Goal: Task Accomplishment & Management: Use online tool/utility

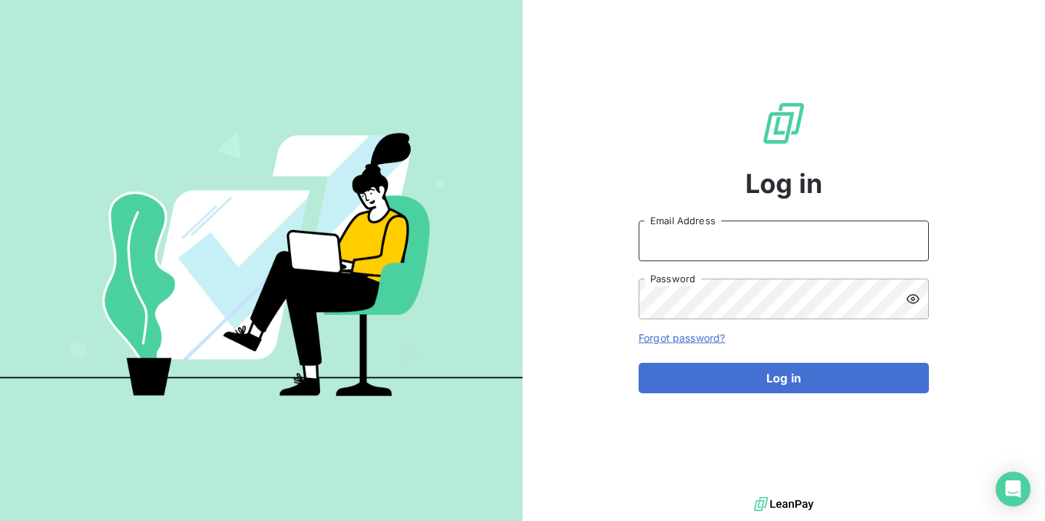
click at [726, 227] on input "Email Address" at bounding box center [784, 241] width 290 height 41
type input "office.manager@auticiel.com"
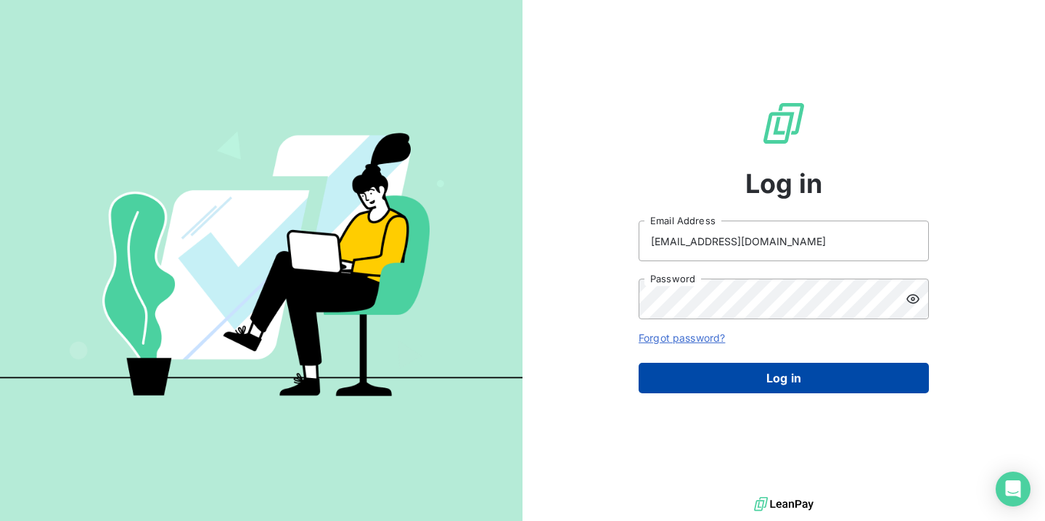
click at [711, 378] on button "Log in" at bounding box center [784, 378] width 290 height 30
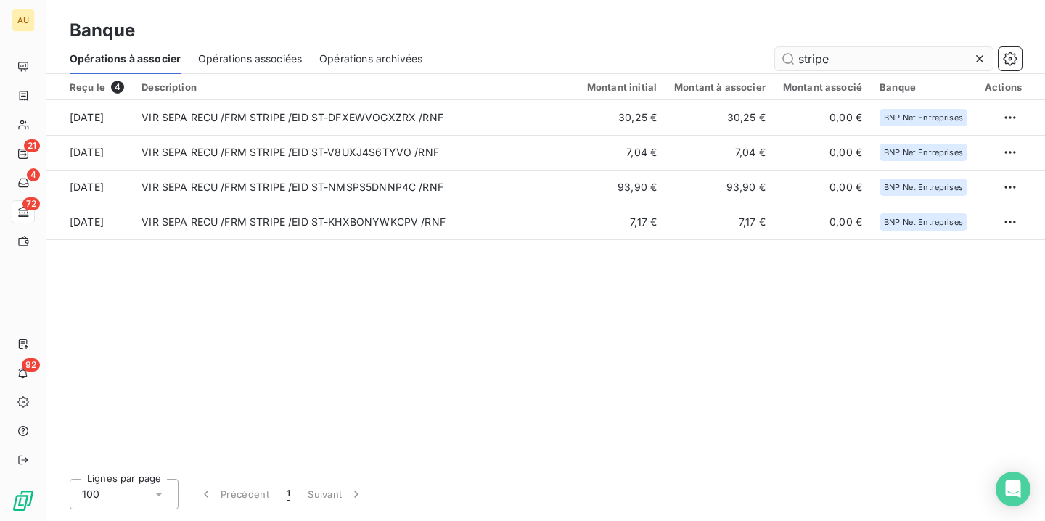
type input "stripe"
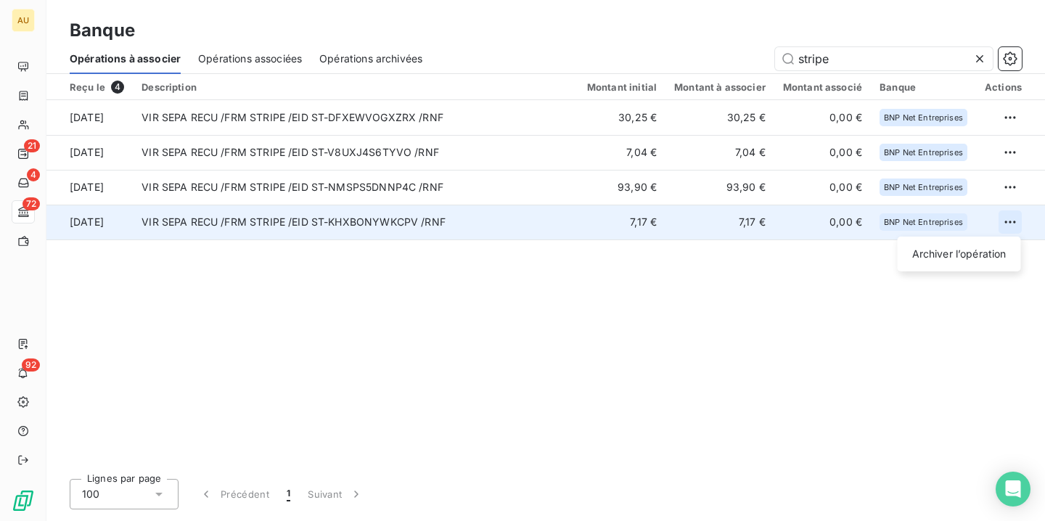
click at [1013, 220] on html "AU 21 4 72 92 Banque Opérations à associer Opérations associées Opérations arch…" at bounding box center [522, 260] width 1045 height 521
click at [958, 255] on div "Archiver l’opération" at bounding box center [960, 253] width 112 height 23
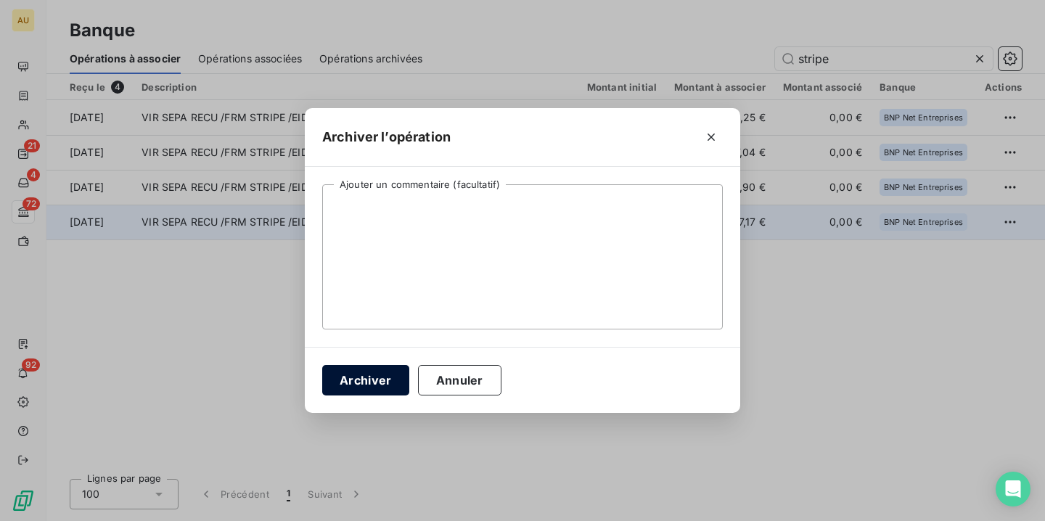
click at [353, 372] on button "Archiver" at bounding box center [365, 380] width 87 height 30
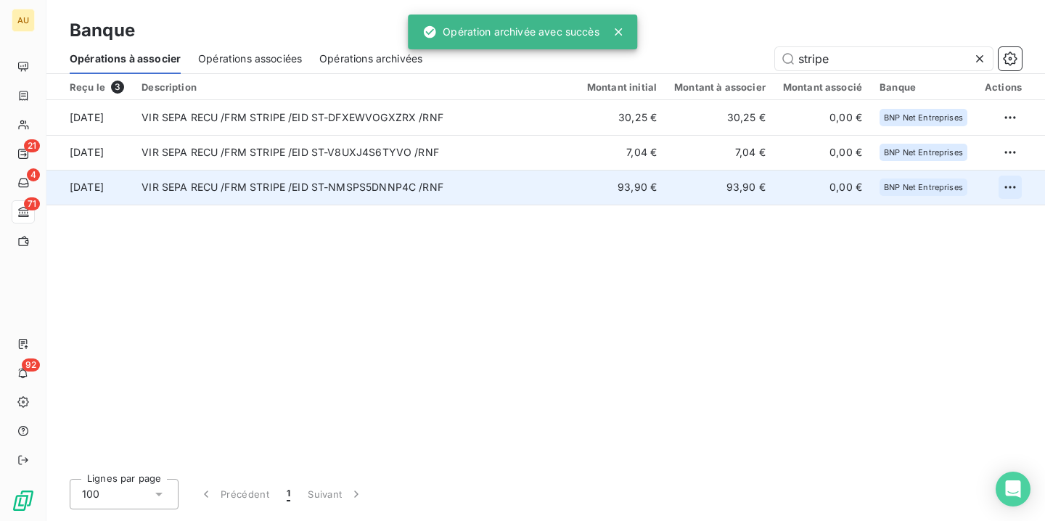
click at [1009, 185] on html "AU 21 4 71 92 Banque Opérations à associer Opérations associées Opérations arch…" at bounding box center [522, 260] width 1045 height 521
click at [977, 216] on div "Archiver l’opération" at bounding box center [960, 219] width 112 height 23
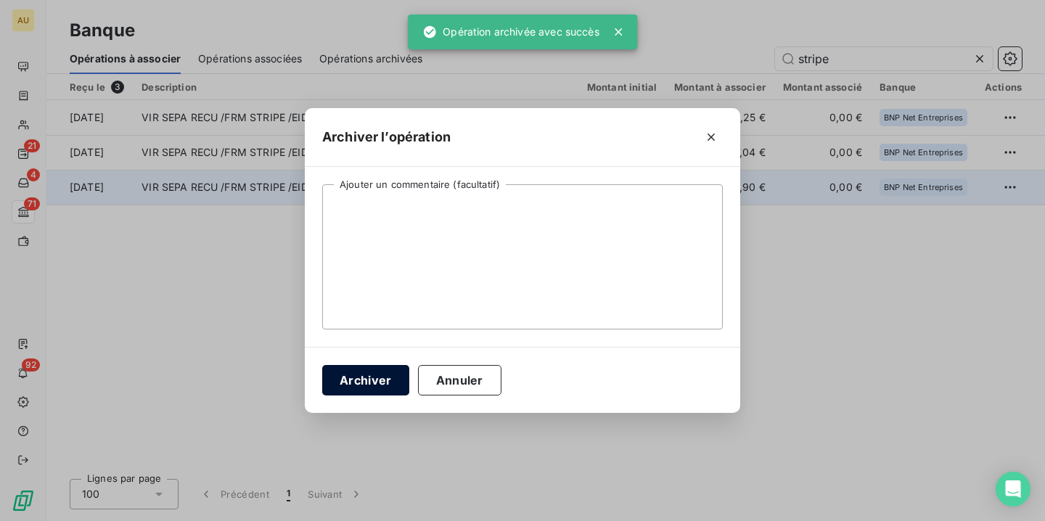
click at [393, 369] on button "Archiver" at bounding box center [365, 380] width 87 height 30
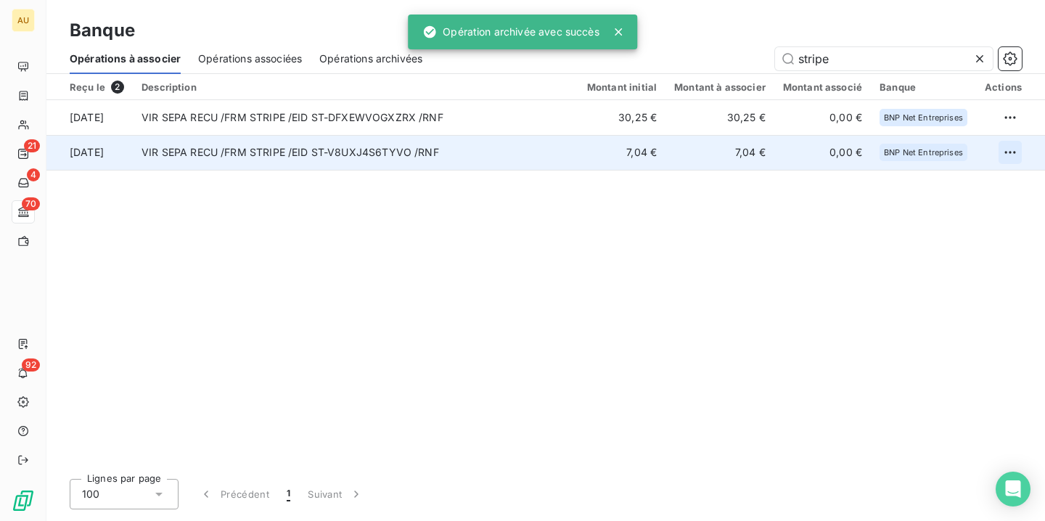
click at [1017, 153] on html "AU 21 4 70 92 Banque Opérations à associer Opérations associées Opérations arch…" at bounding box center [522, 260] width 1045 height 521
click at [963, 175] on div "Archiver l’opération" at bounding box center [960, 184] width 112 height 23
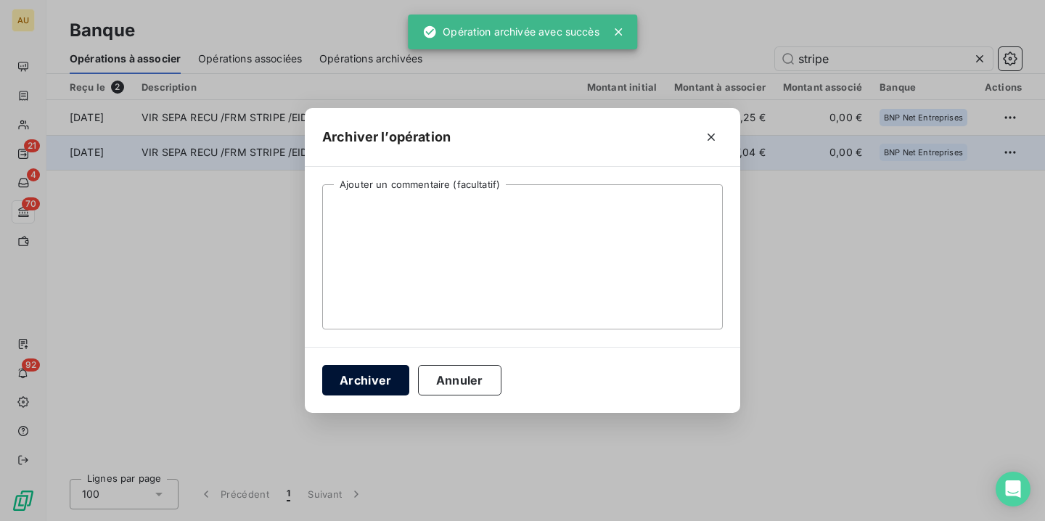
click at [350, 393] on button "Archiver" at bounding box center [365, 380] width 87 height 30
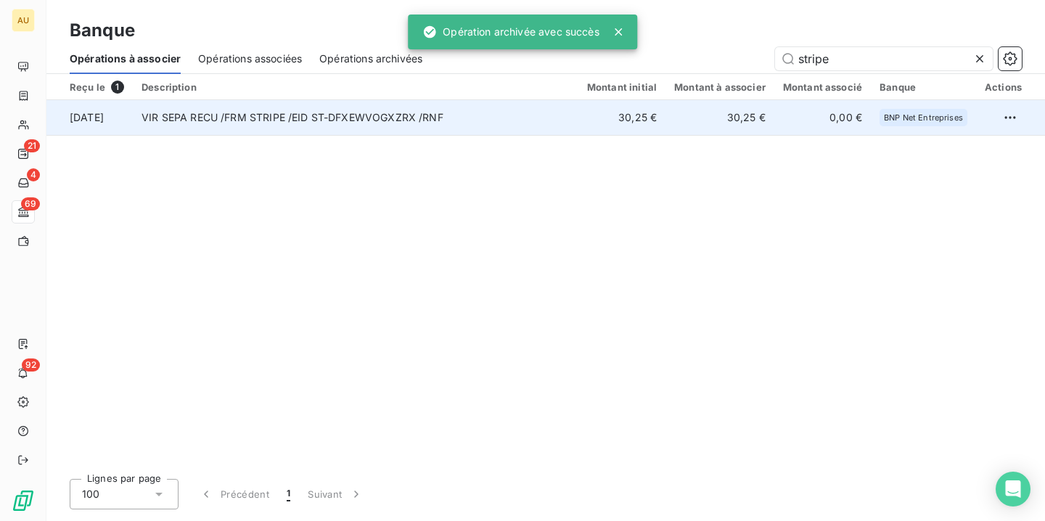
click at [1024, 119] on td at bounding box center [1010, 117] width 69 height 35
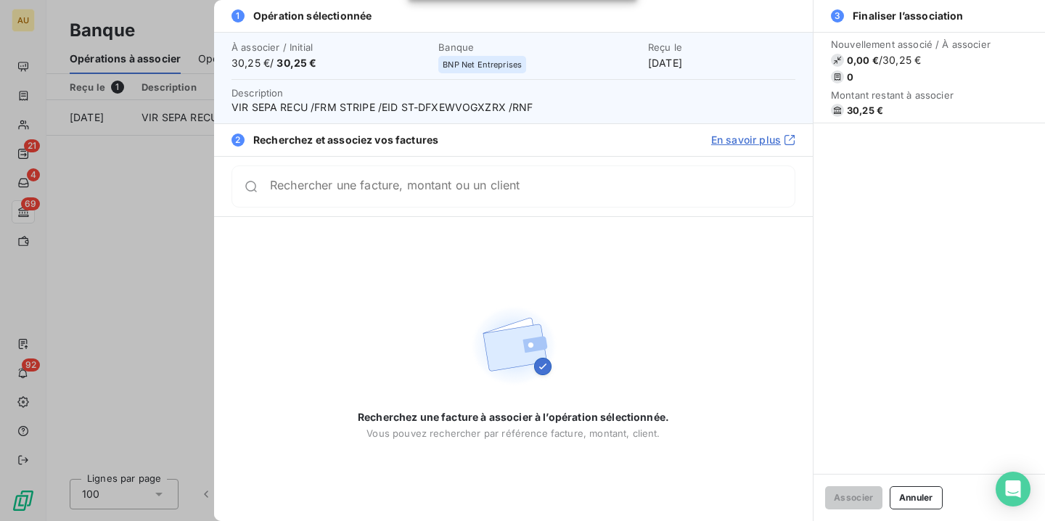
click at [34, 378] on div at bounding box center [522, 260] width 1045 height 521
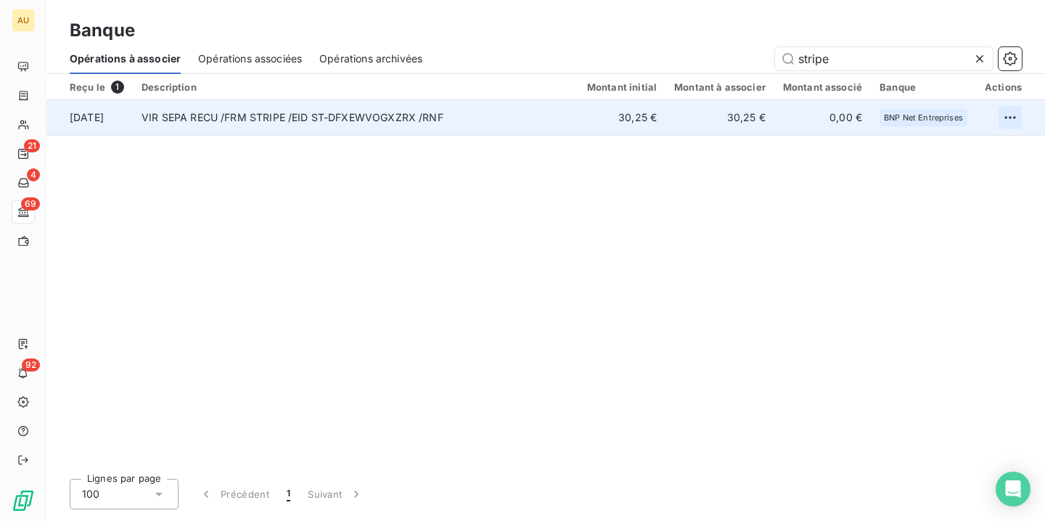
click at [1015, 113] on html "AU 21 4 69 92 Banque Opérations à associer Opérations associées Opérations arch…" at bounding box center [522, 260] width 1045 height 521
click at [946, 147] on div "Archiver l’opération" at bounding box center [960, 149] width 112 height 23
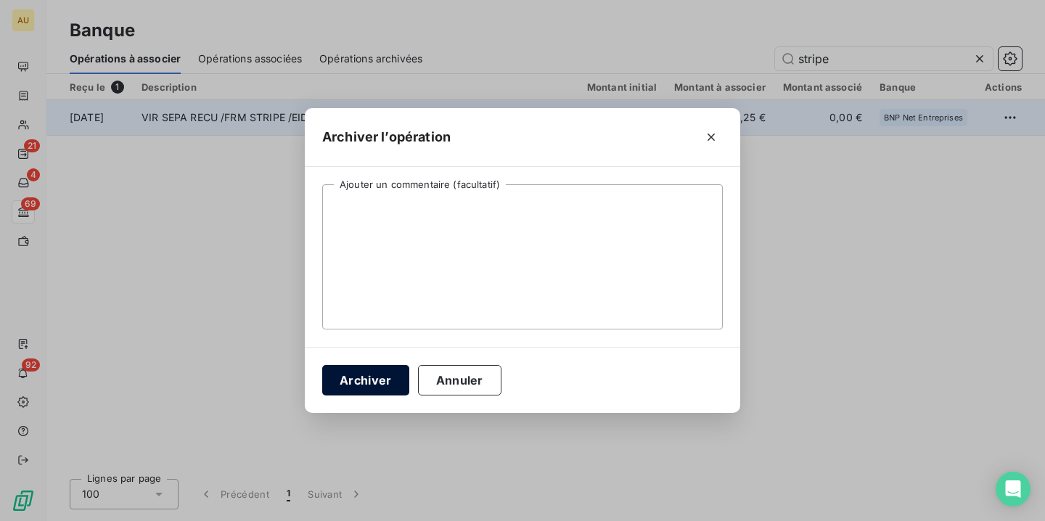
click at [380, 373] on button "Archiver" at bounding box center [365, 380] width 87 height 30
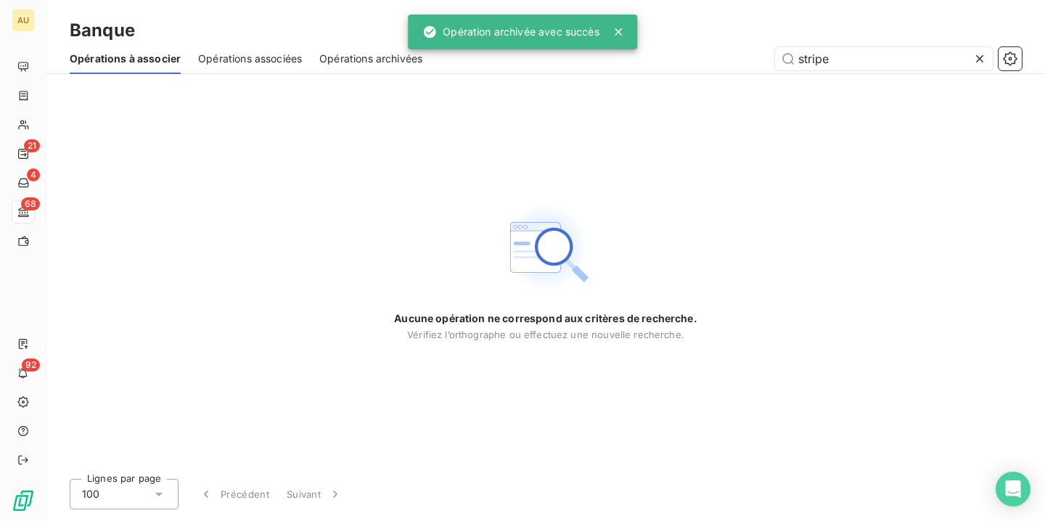
click at [332, 287] on div "Aucune opération ne correspond aux critères de recherche. Vérifiez l’orthograph…" at bounding box center [545, 270] width 999 height 393
click at [117, 58] on span "Opérations à associer" at bounding box center [125, 59] width 111 height 15
click at [985, 53] on icon at bounding box center [980, 59] width 15 height 15
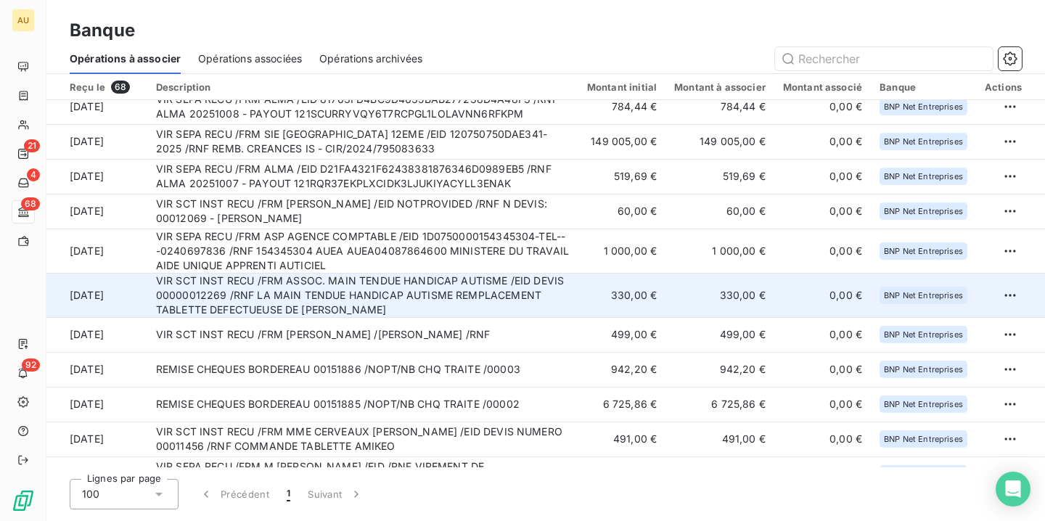
scroll to position [77, 0]
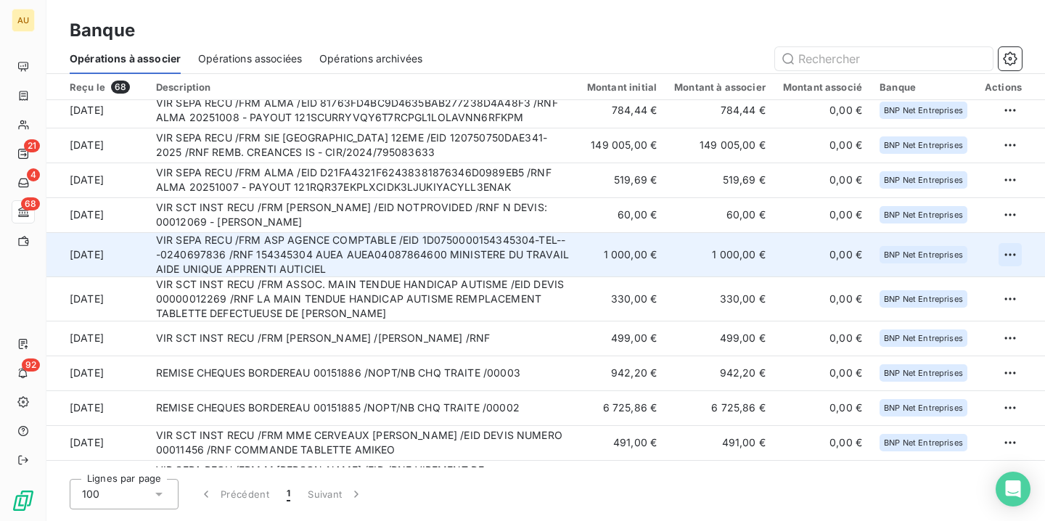
click at [1007, 256] on html "AU 21 4 68 92 Banque Opérations à associer Opérations associées Opérations arch…" at bounding box center [522, 260] width 1045 height 521
click at [935, 282] on div "Archiver l’opération" at bounding box center [954, 286] width 112 height 23
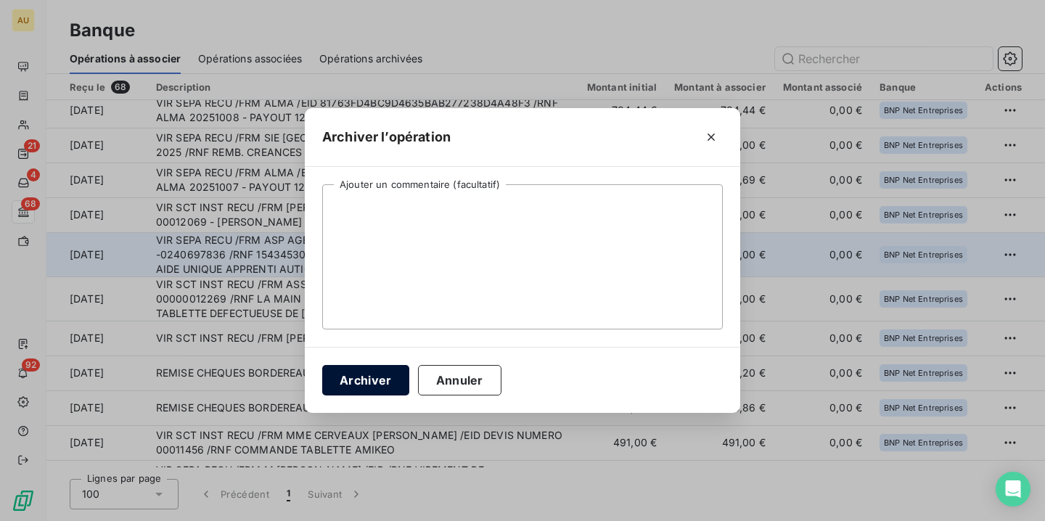
click at [375, 375] on button "Archiver" at bounding box center [365, 380] width 87 height 30
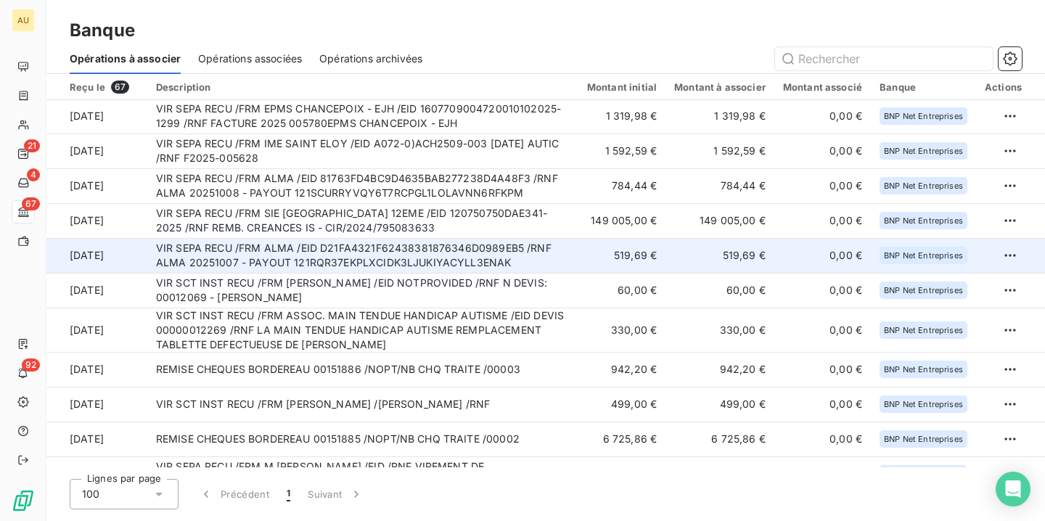
scroll to position [0, 0]
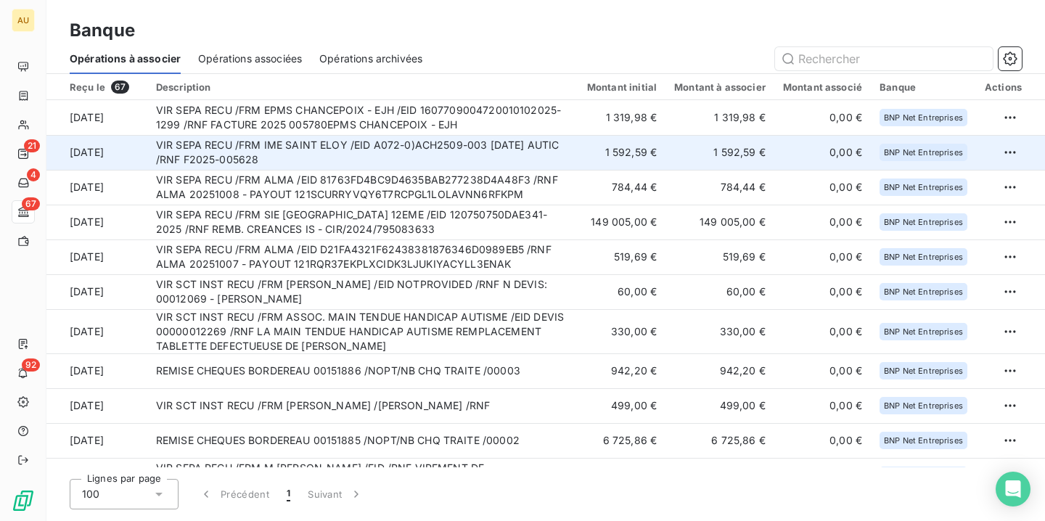
click at [380, 155] on td "VIR SEPA RECU /FRM IME SAINT ELOY /EID A072-0)ACH2509-003 30-09-2025 AUTIC /RNF…" at bounding box center [362, 152] width 431 height 35
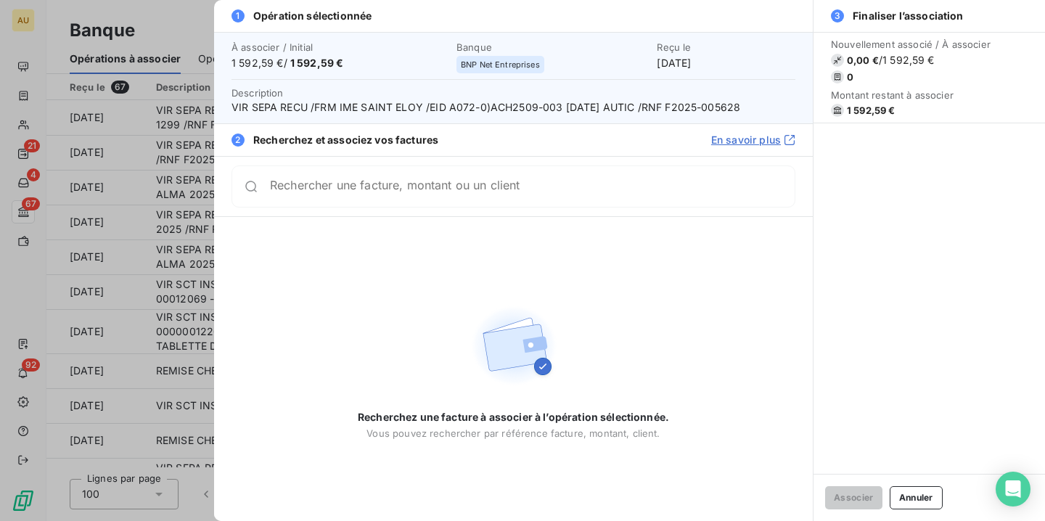
click at [518, 194] on input "Rechercher une facture, montant ou un client" at bounding box center [532, 186] width 525 height 15
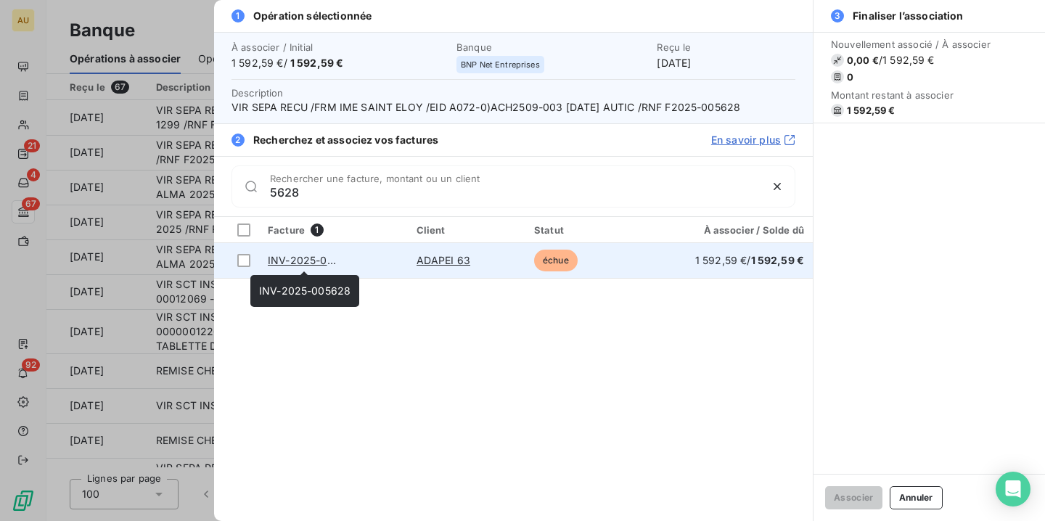
type input "5628"
copy link "INV-2025-005628"
click at [249, 264] on div at bounding box center [243, 260] width 13 height 13
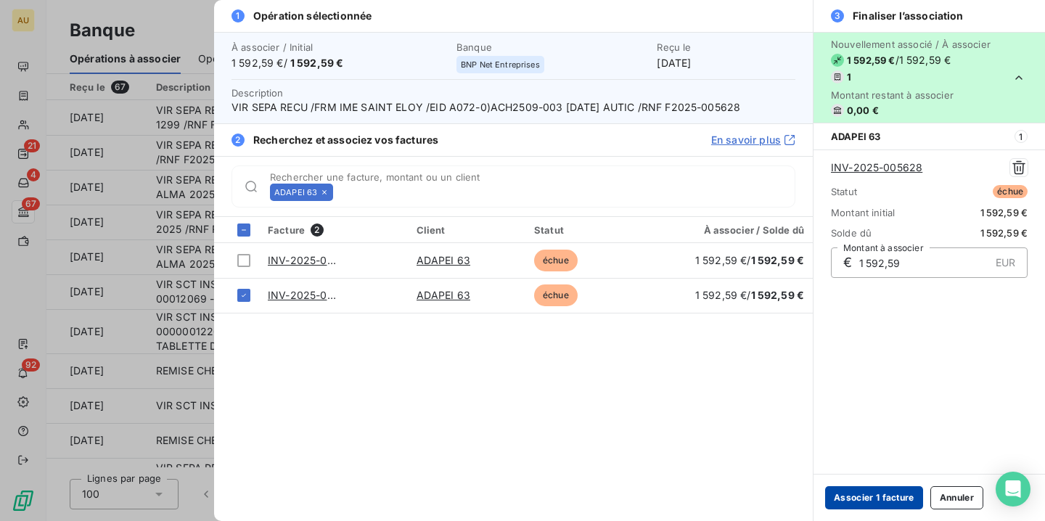
click at [851, 499] on button "Associer 1 facture" at bounding box center [874, 497] width 98 height 23
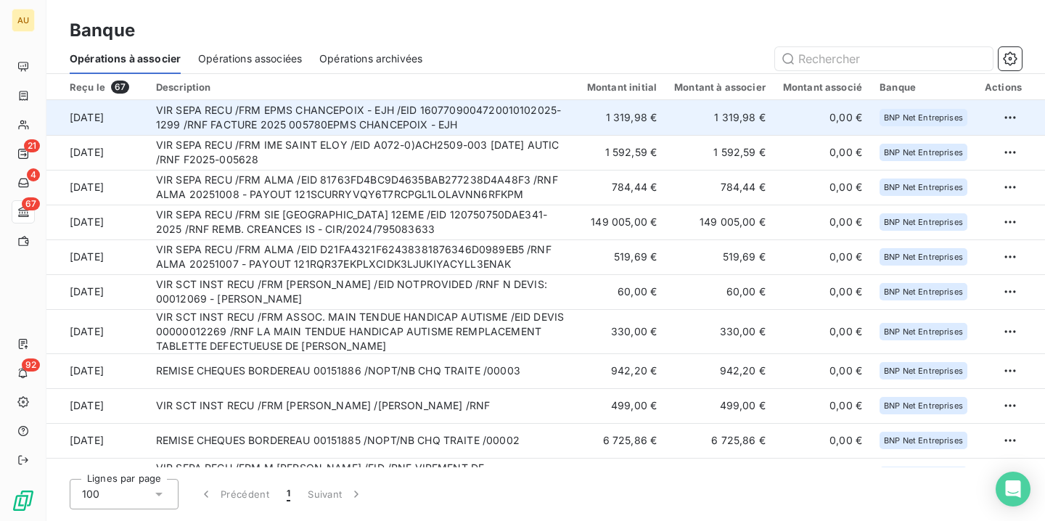
click at [275, 113] on td "VIR SEPA RECU /FRM EPMS CHANCEPOIX - EJH /EID 1607709004720010102025-1299 /RNF …" at bounding box center [362, 117] width 431 height 35
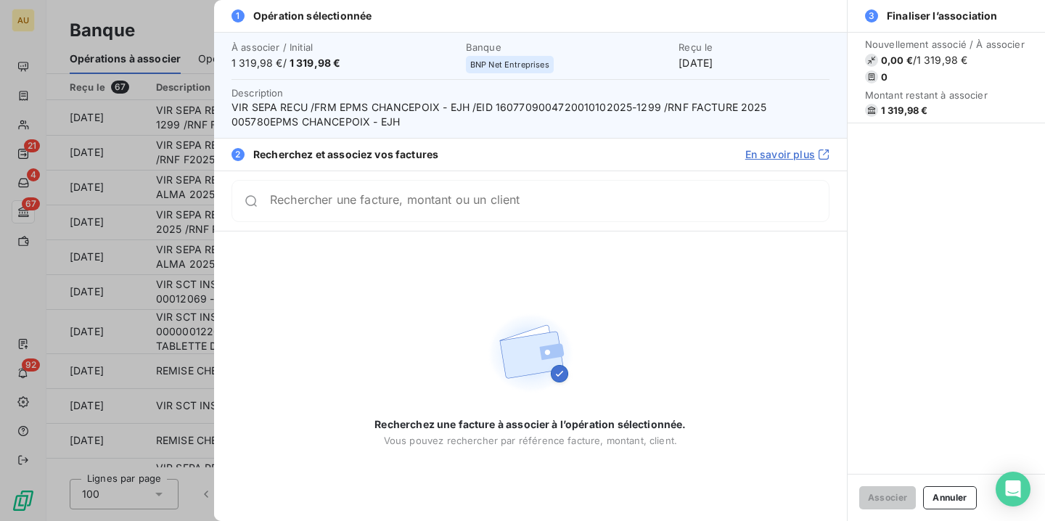
click at [344, 203] on input "Rechercher une facture, montant ou un client" at bounding box center [549, 201] width 559 height 15
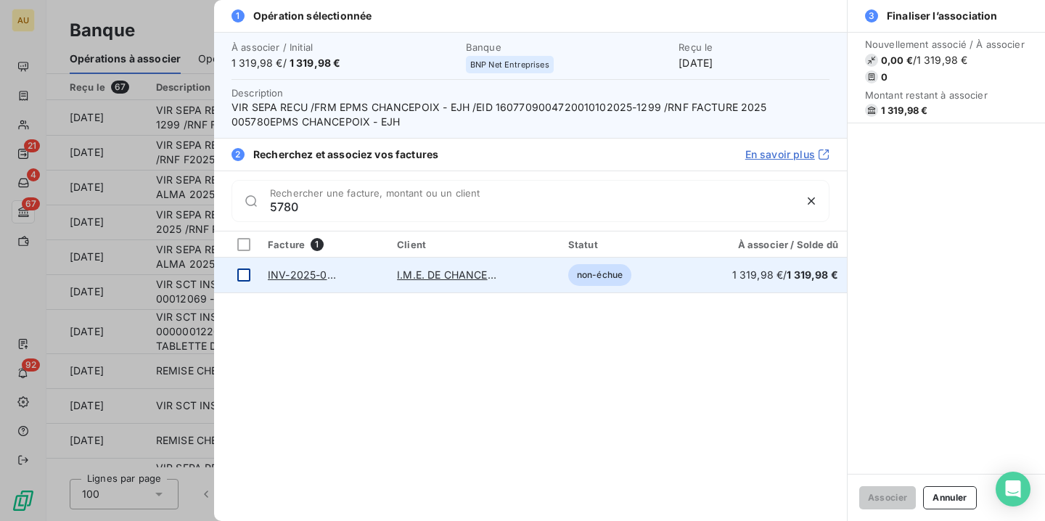
type input "5780"
click at [245, 274] on div at bounding box center [243, 275] width 13 height 13
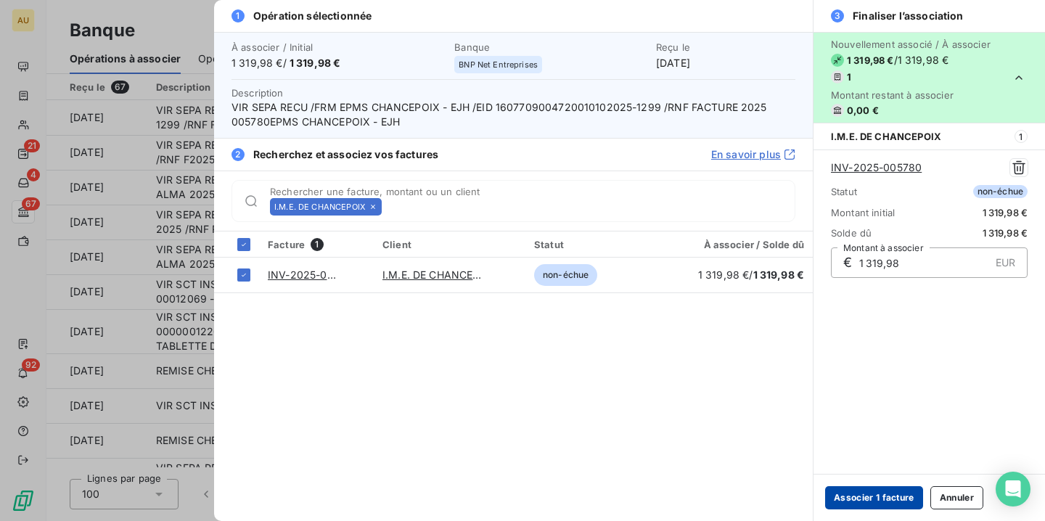
click at [868, 496] on button "Associer 1 facture" at bounding box center [874, 497] width 98 height 23
